Goal: Transaction & Acquisition: Purchase product/service

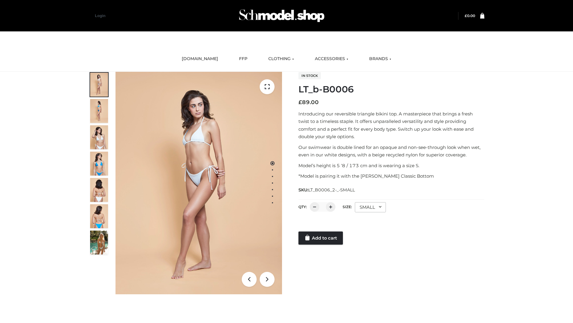
click at [321, 238] on link "Add to cart" at bounding box center [321, 237] width 44 height 13
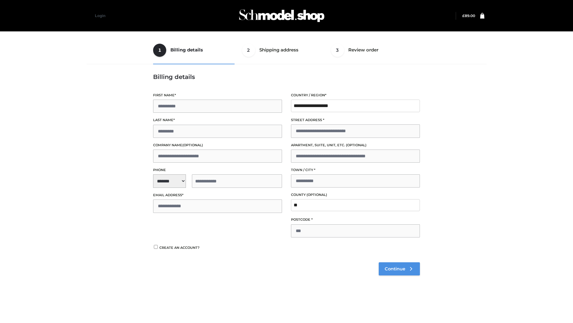
click at [399, 268] on span "Continue" at bounding box center [395, 268] width 21 height 5
click at [172, 252] on button "Place order" at bounding box center [172, 251] width 39 height 13
